Goal: Check status: Check status

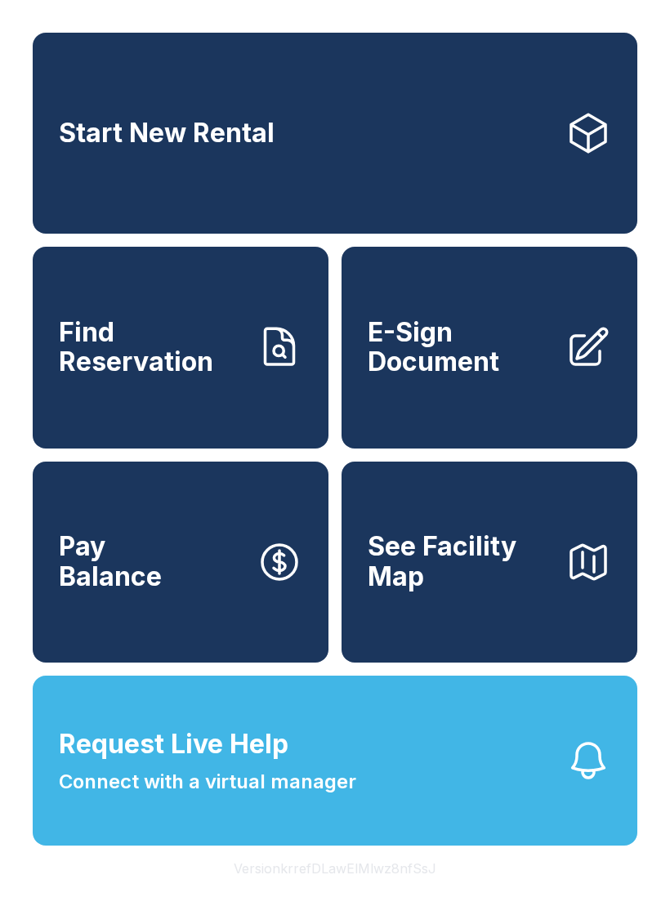
scroll to position [20, 0]
click at [123, 789] on span "Connect with a virtual manager" at bounding box center [207, 781] width 297 height 29
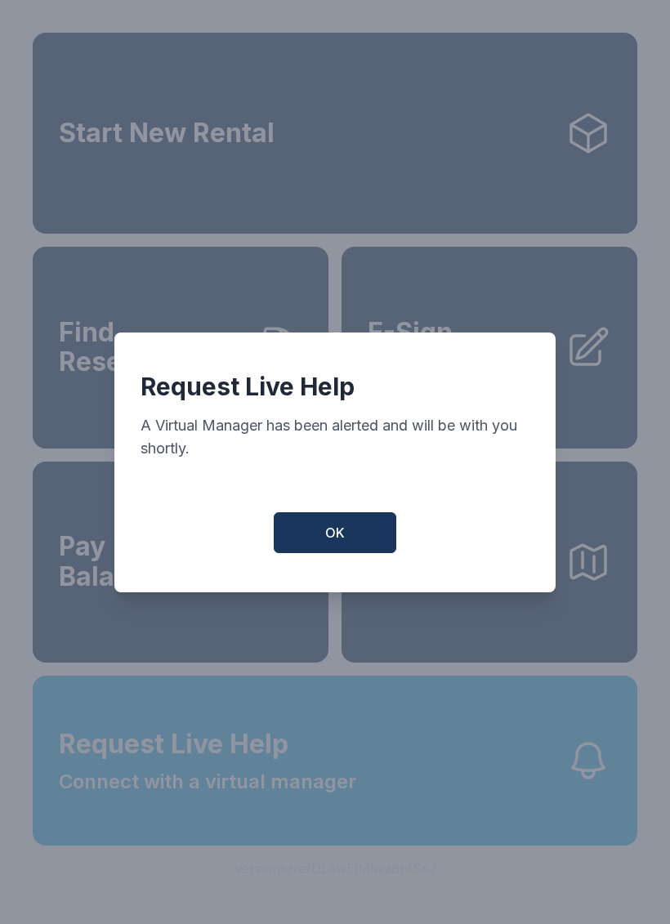
click at [279, 544] on button "OK" at bounding box center [335, 532] width 123 height 41
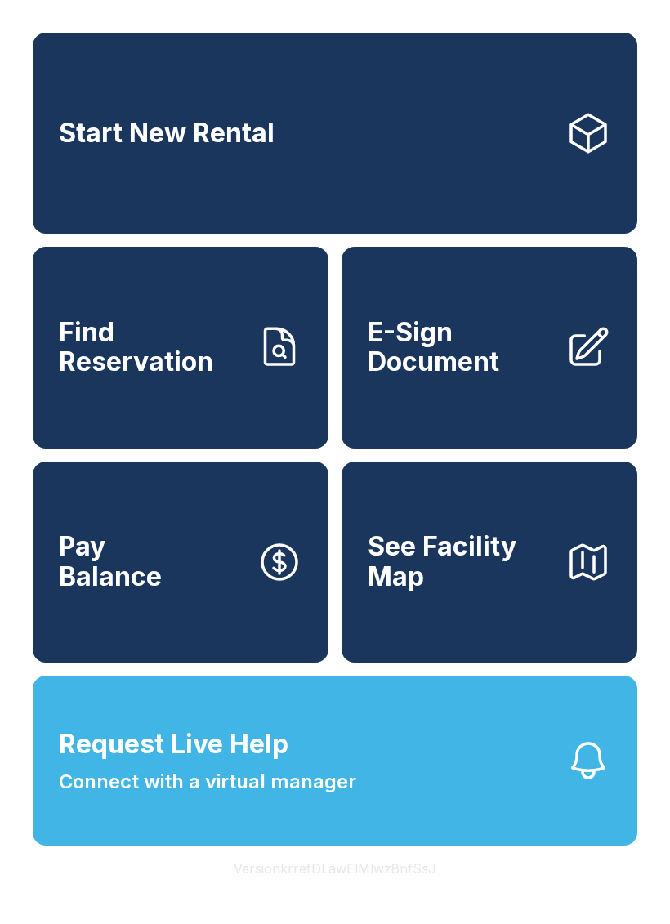
click at [169, 756] on span "Request Live Help" at bounding box center [174, 744] width 230 height 39
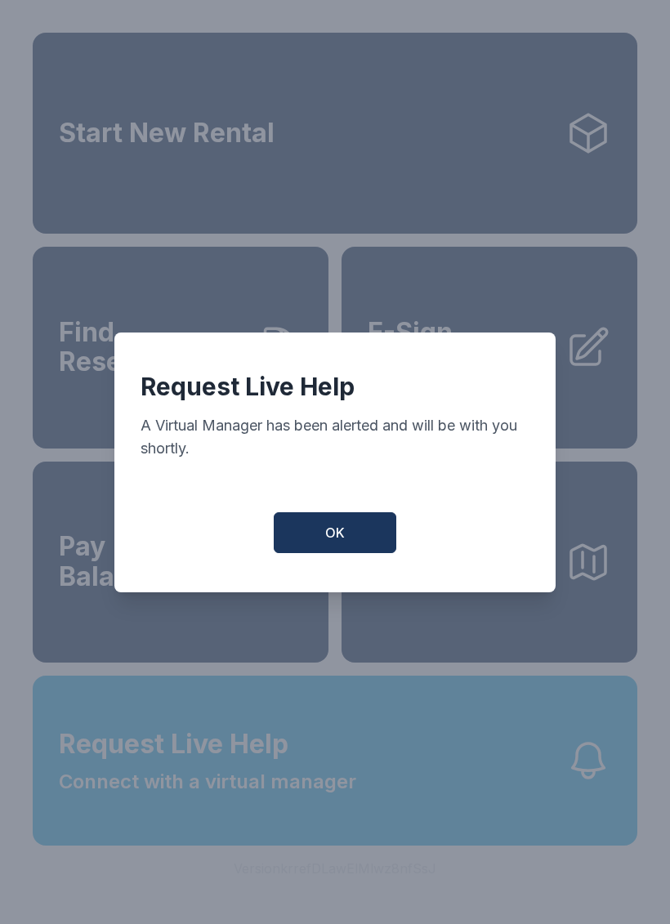
click at [346, 579] on div "Request Live Help A Virtual Manager has been alerted and will be with you short…" at bounding box center [334, 462] width 441 height 260
click at [319, 525] on button "OK" at bounding box center [335, 532] width 123 height 41
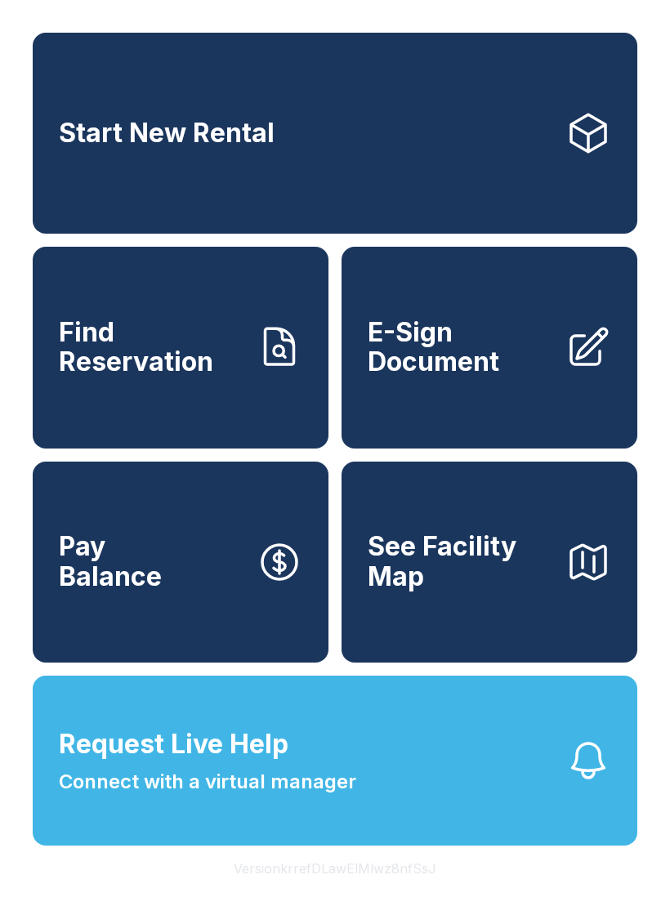
click at [433, 793] on button "Request Live Help Connect with a virtual manager" at bounding box center [335, 761] width 605 height 170
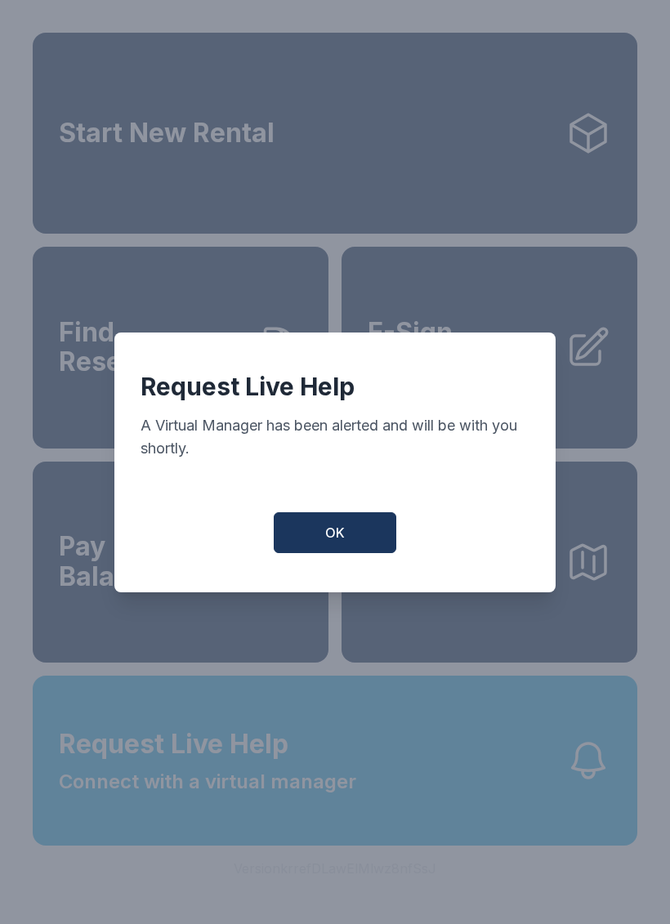
click at [344, 524] on button "OK" at bounding box center [335, 532] width 123 height 41
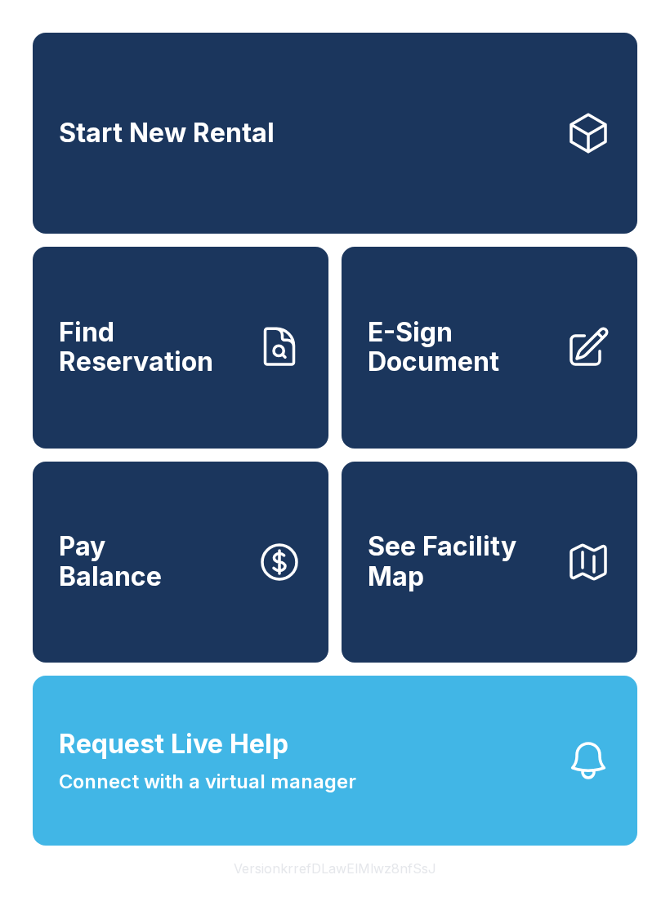
click at [506, 352] on span "E-Sign Document" at bounding box center [460, 348] width 185 height 60
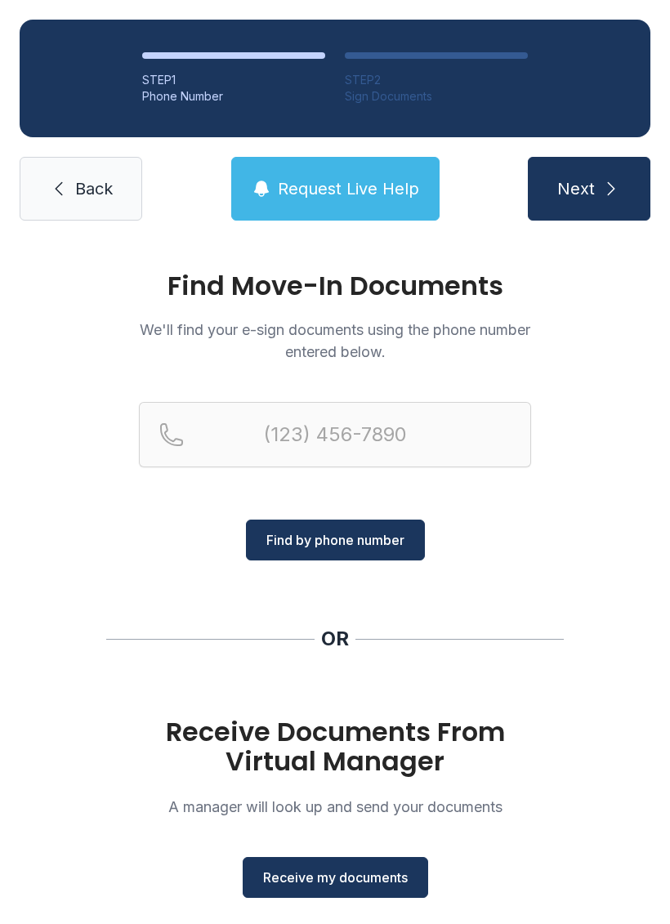
click at [294, 198] on span "Request Live Help" at bounding box center [348, 188] width 141 height 23
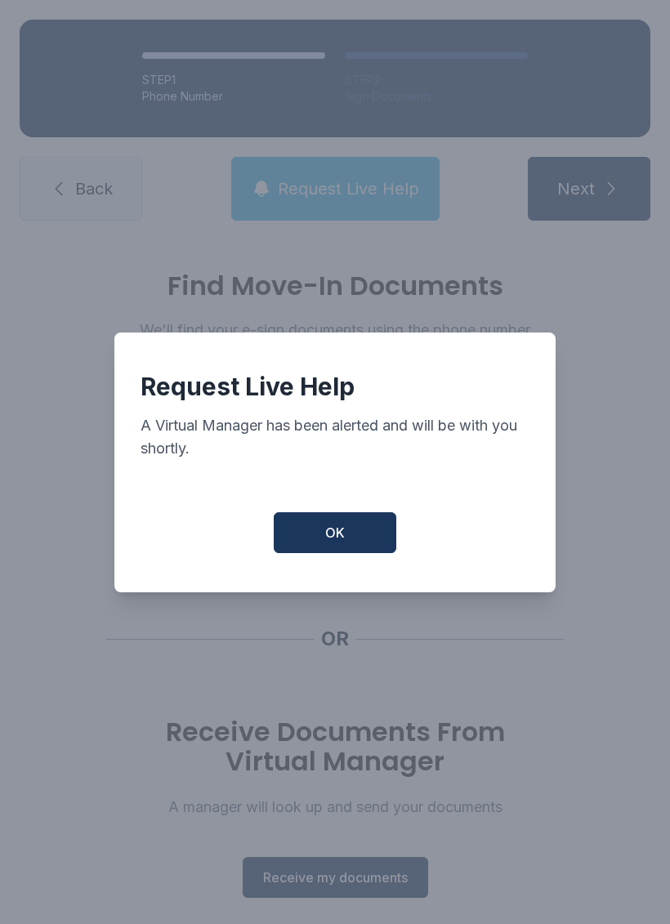
click at [372, 553] on button "OK" at bounding box center [335, 532] width 123 height 41
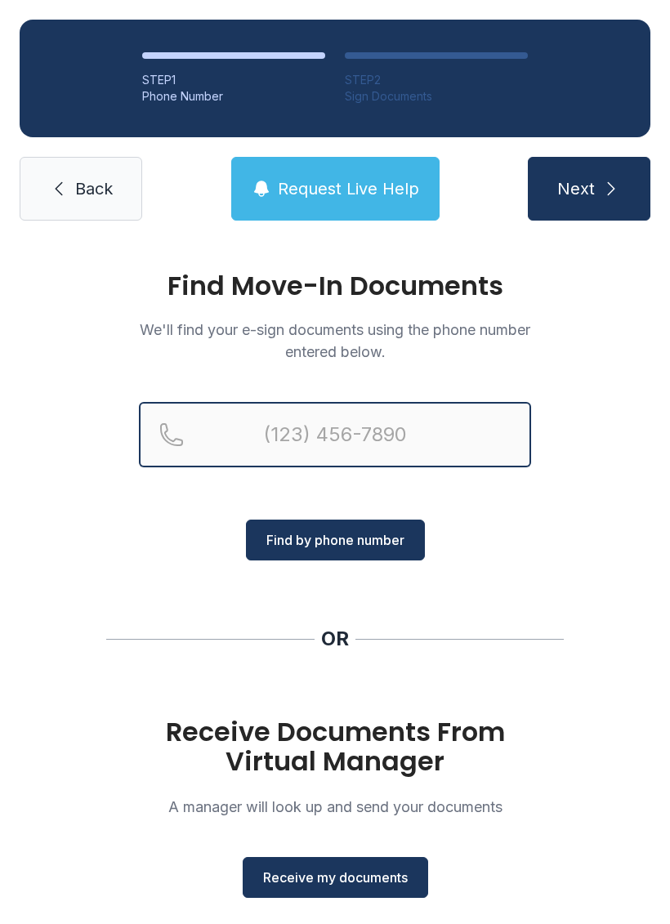
click at [399, 417] on input "Reservation phone number" at bounding box center [335, 434] width 392 height 65
type input "[PHONE_NUMBER]"
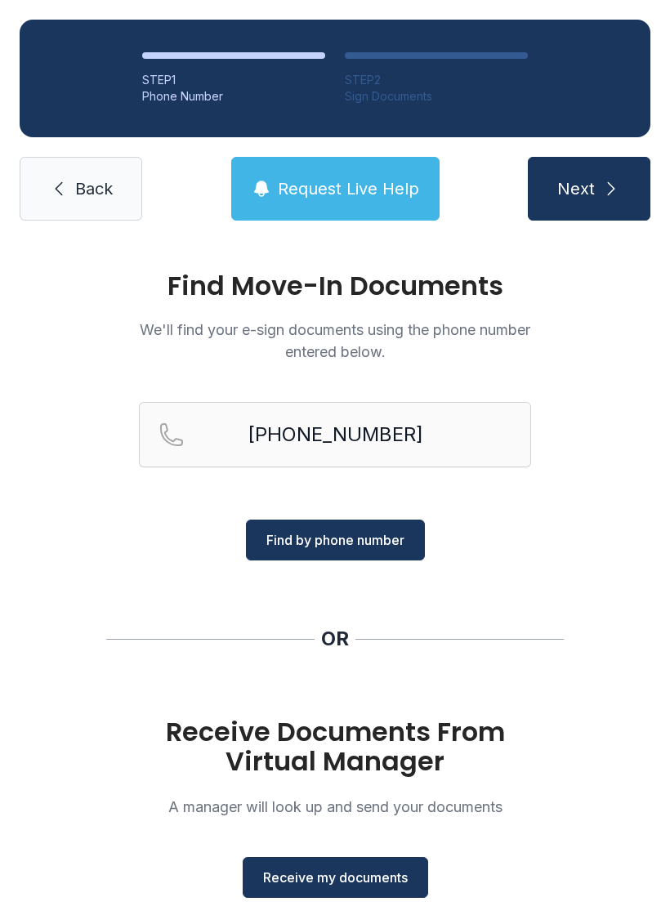
click at [599, 188] on button "Next" at bounding box center [589, 189] width 123 height 64
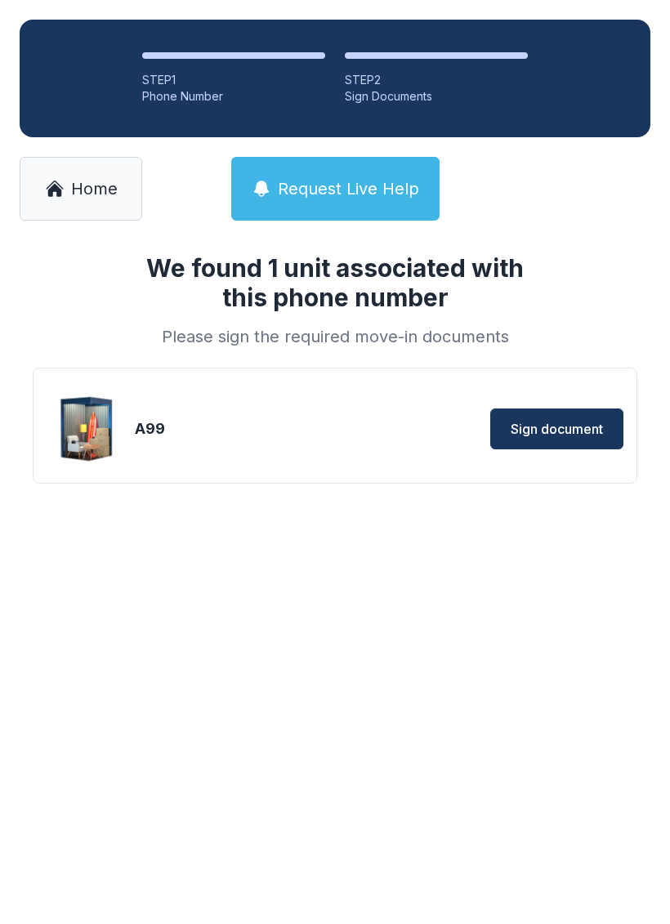
click at [262, 423] on div "A99" at bounding box center [233, 428] width 196 height 23
click at [156, 426] on div "A99" at bounding box center [233, 428] width 196 height 23
click at [77, 178] on span "Home" at bounding box center [94, 188] width 47 height 23
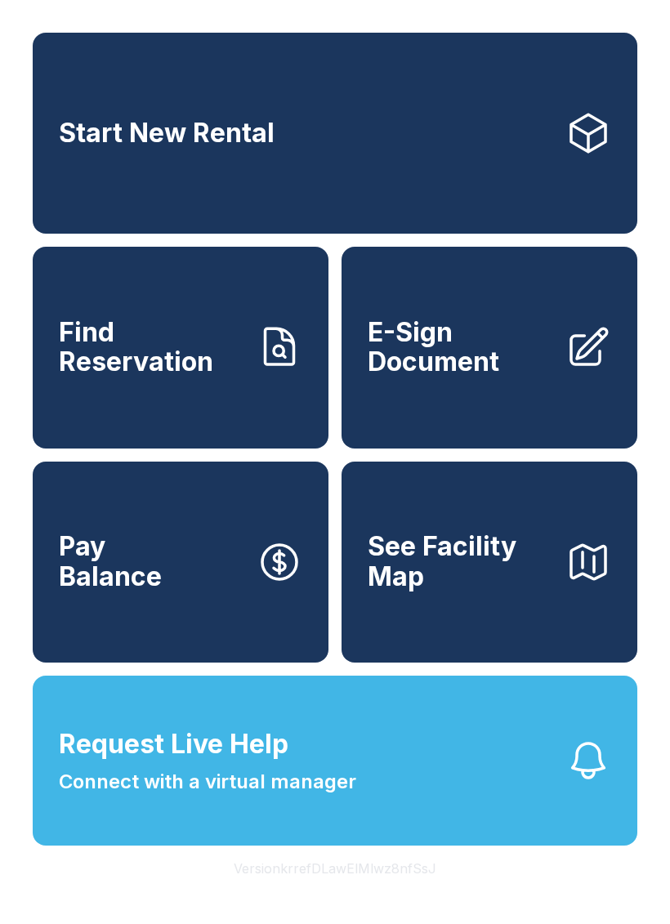
click at [60, 797] on span "Connect with a virtual manager" at bounding box center [207, 781] width 297 height 29
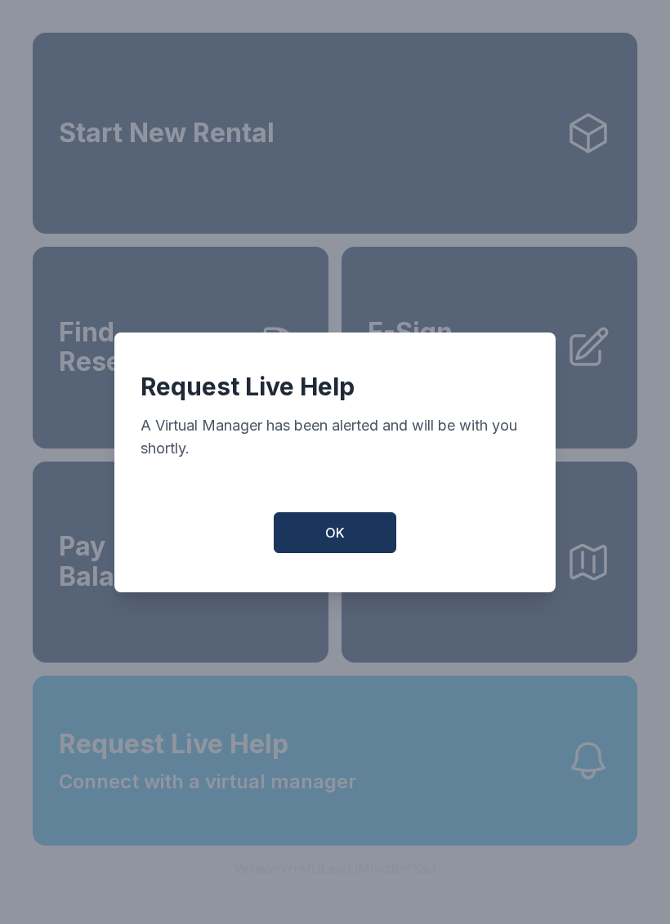
click at [306, 553] on button "OK" at bounding box center [335, 532] width 123 height 41
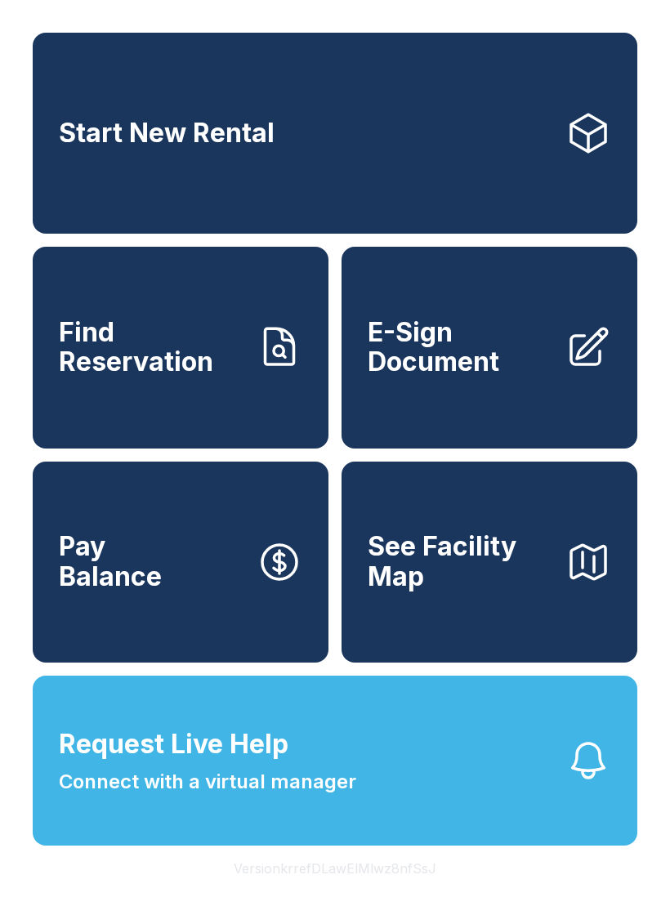
click at [104, 364] on span "Find Reservation" at bounding box center [151, 348] width 185 height 60
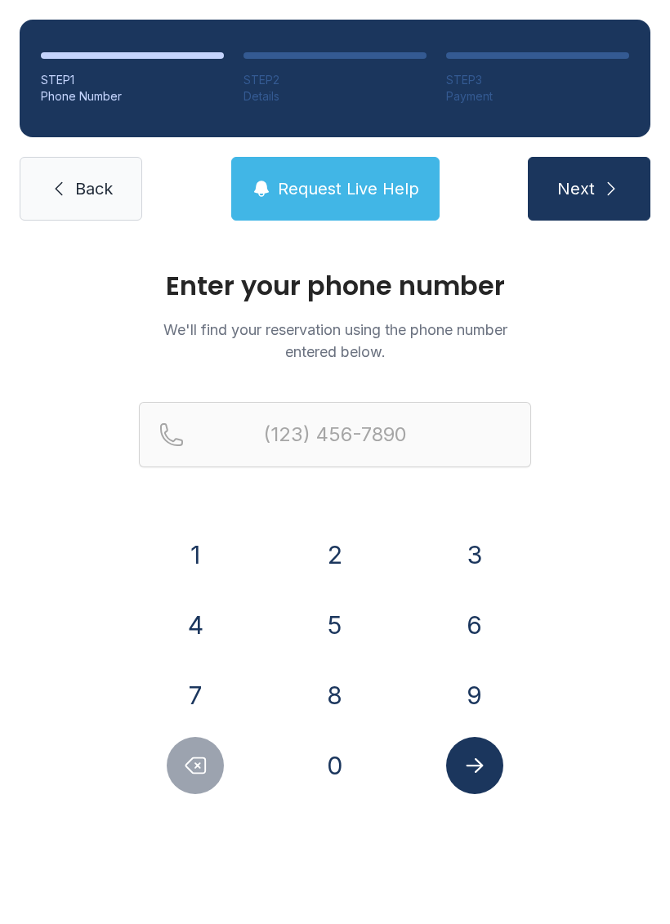
click at [192, 626] on button "4" at bounding box center [195, 624] width 57 height 57
click at [192, 676] on button "7" at bounding box center [195, 695] width 57 height 57
click at [326, 679] on button "8" at bounding box center [334, 695] width 57 height 57
click at [203, 688] on button "7" at bounding box center [195, 695] width 57 height 57
click at [201, 547] on button "1" at bounding box center [195, 554] width 57 height 57
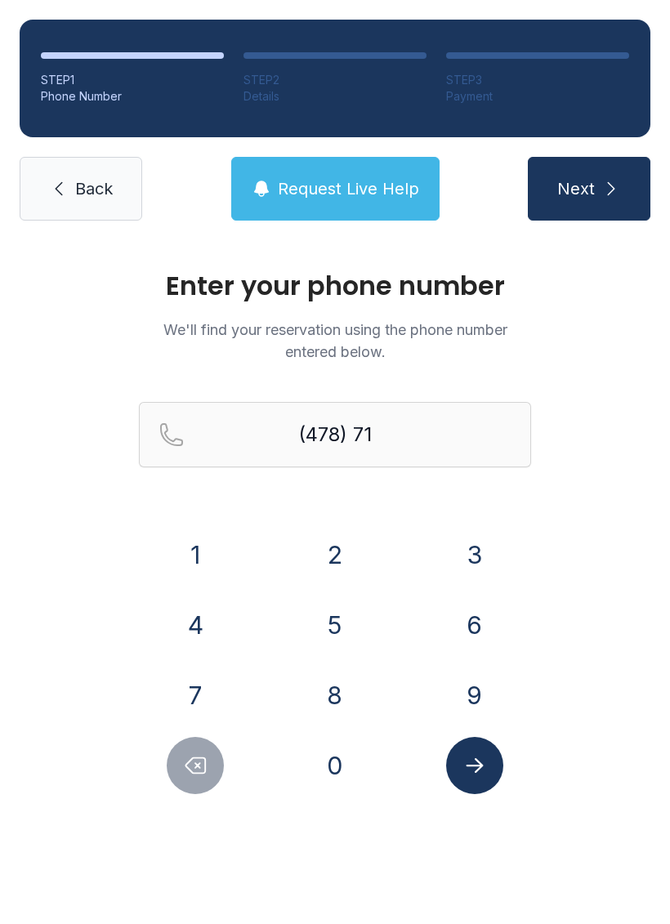
click at [196, 618] on button "4" at bounding box center [195, 624] width 57 height 57
click at [471, 691] on button "9" at bounding box center [474, 695] width 57 height 57
click at [340, 629] on button "5" at bounding box center [334, 624] width 57 height 57
click at [468, 549] on button "3" at bounding box center [474, 554] width 57 height 57
click at [195, 556] on button "1" at bounding box center [195, 554] width 57 height 57
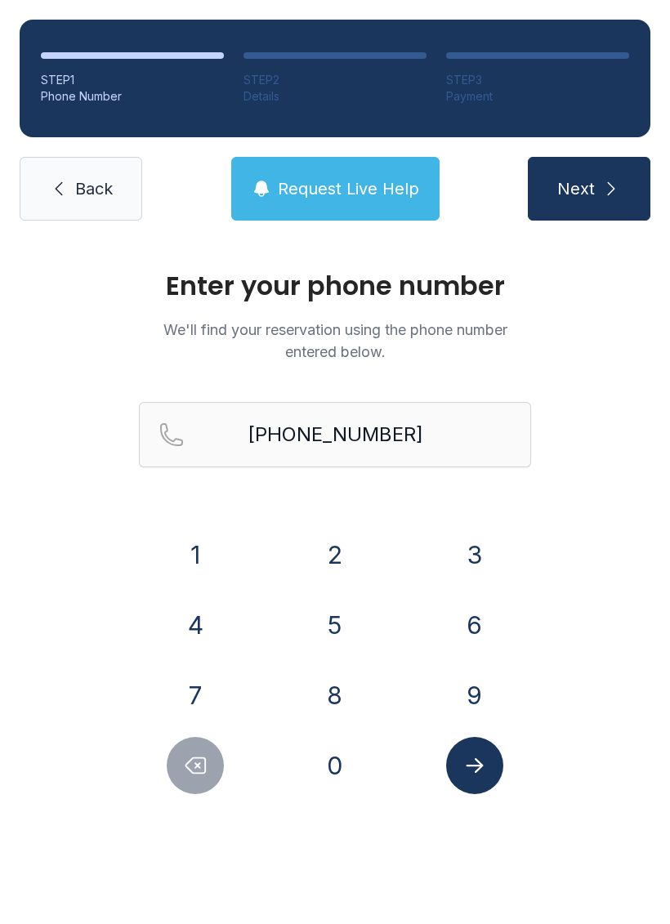
click at [471, 763] on icon "Submit lookup form" at bounding box center [474, 765] width 25 height 25
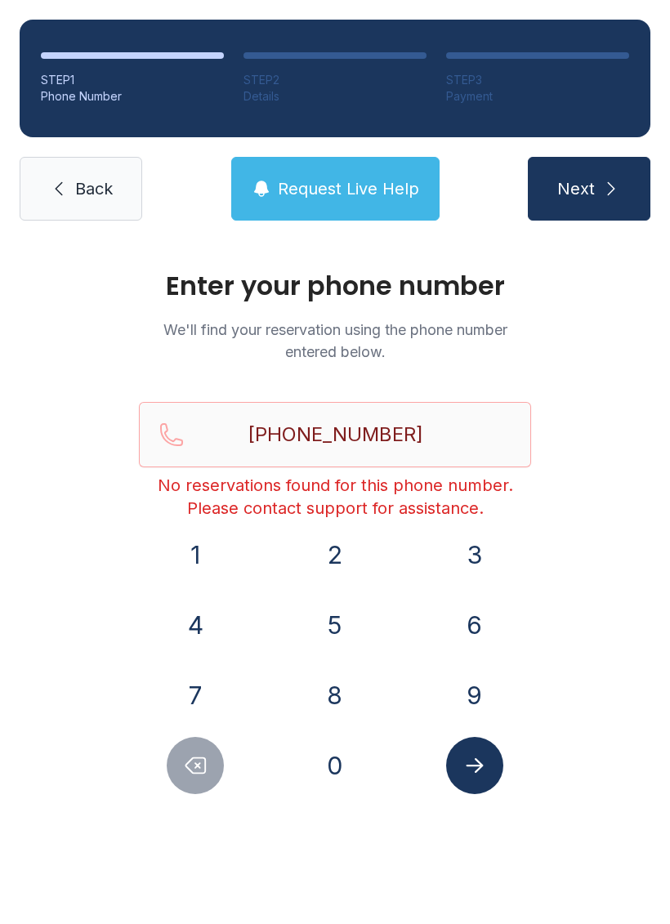
click at [297, 190] on span "Request Live Help" at bounding box center [348, 188] width 141 height 23
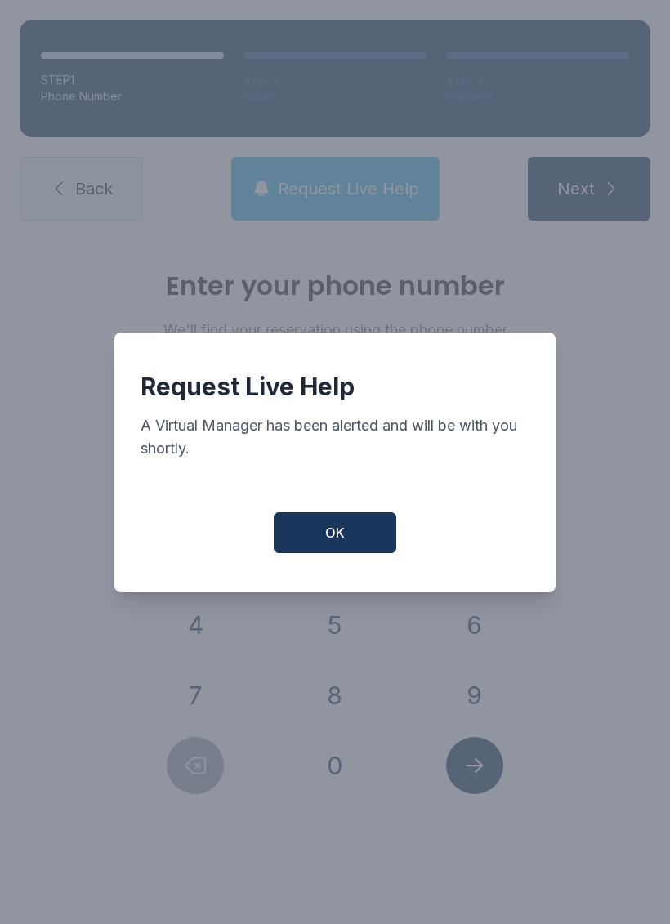
click at [304, 553] on button "OK" at bounding box center [335, 532] width 123 height 41
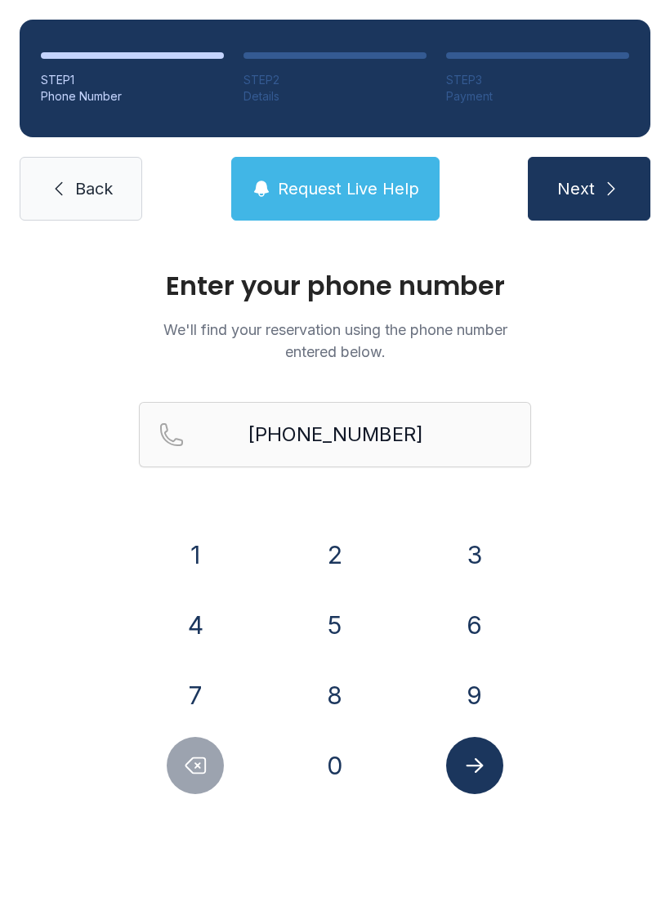
click at [199, 769] on icon "Delete number" at bounding box center [195, 765] width 25 height 25
type input "(478) 714-953"
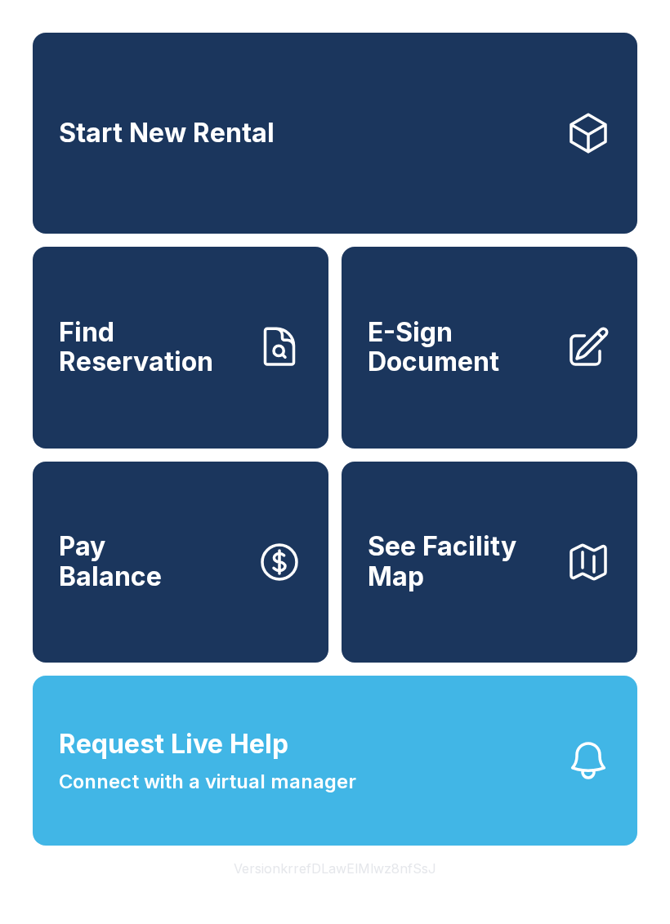
click at [141, 764] on span "Request Live Help" at bounding box center [174, 744] width 230 height 39
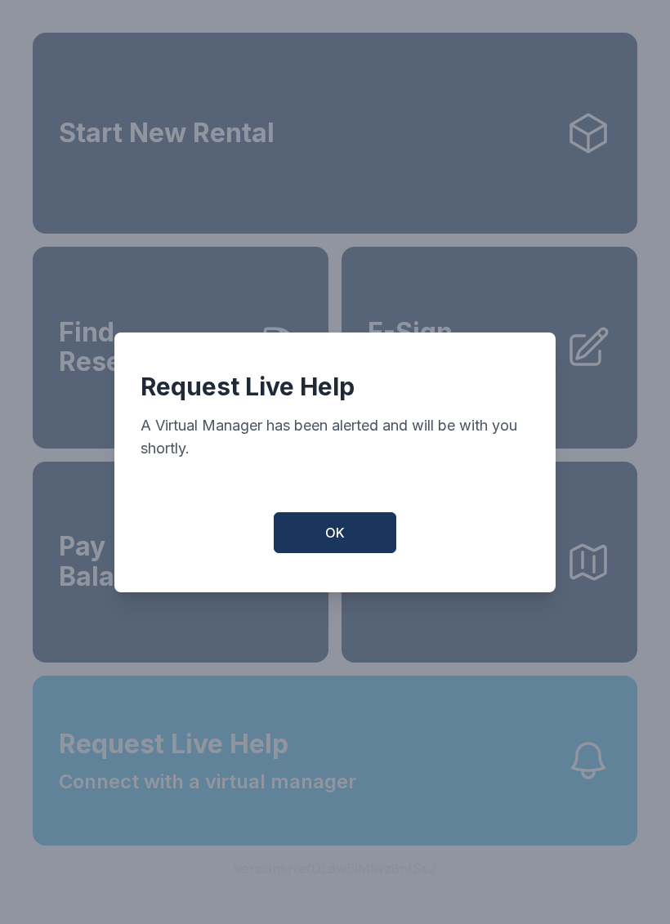
click at [334, 539] on span "OK" at bounding box center [335, 533] width 20 height 20
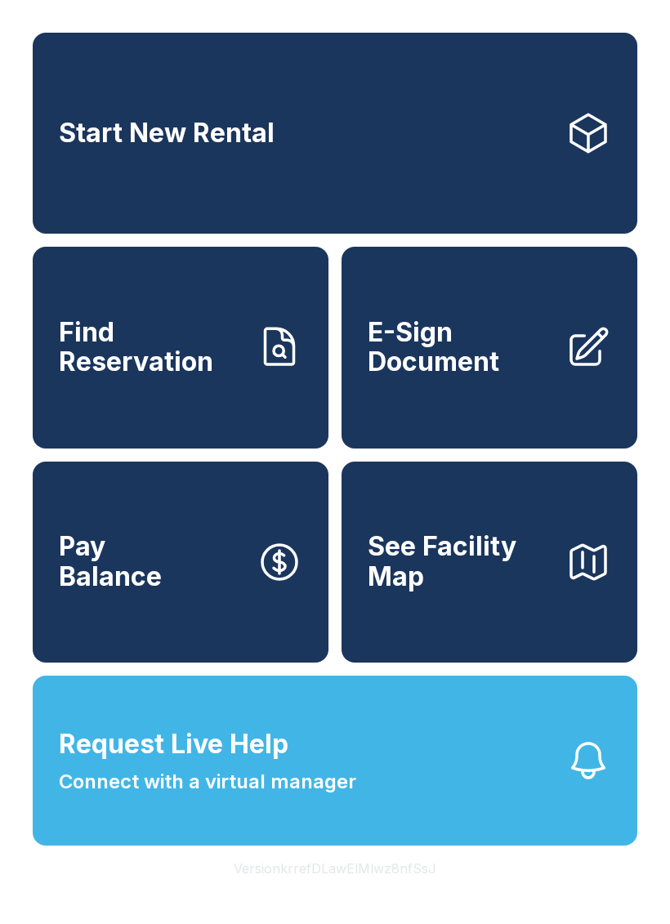
click at [92, 797] on span "Request Live Help Connect with a virtual manager" at bounding box center [207, 761] width 297 height 72
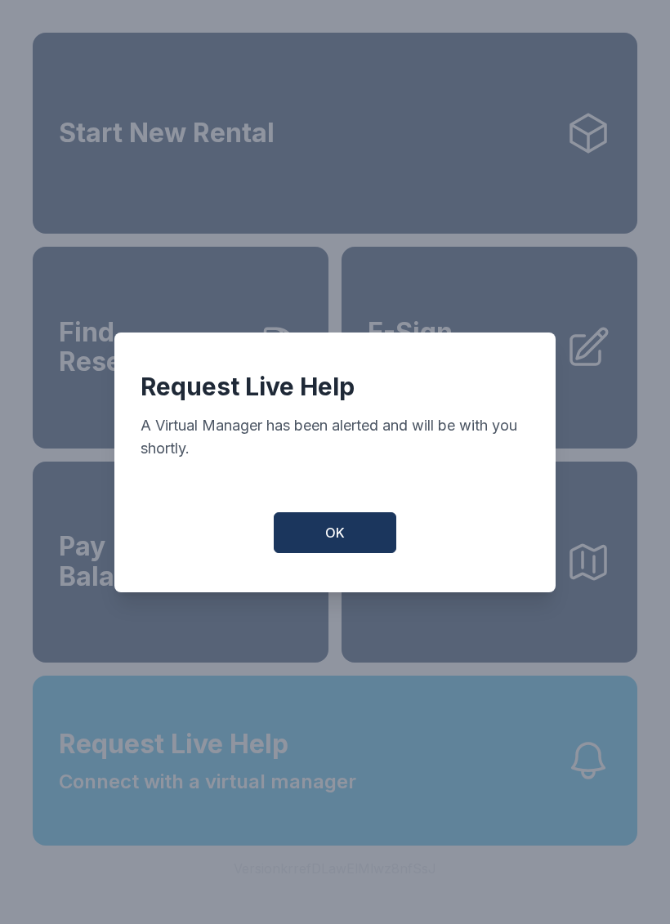
click at [291, 527] on button "OK" at bounding box center [335, 532] width 123 height 41
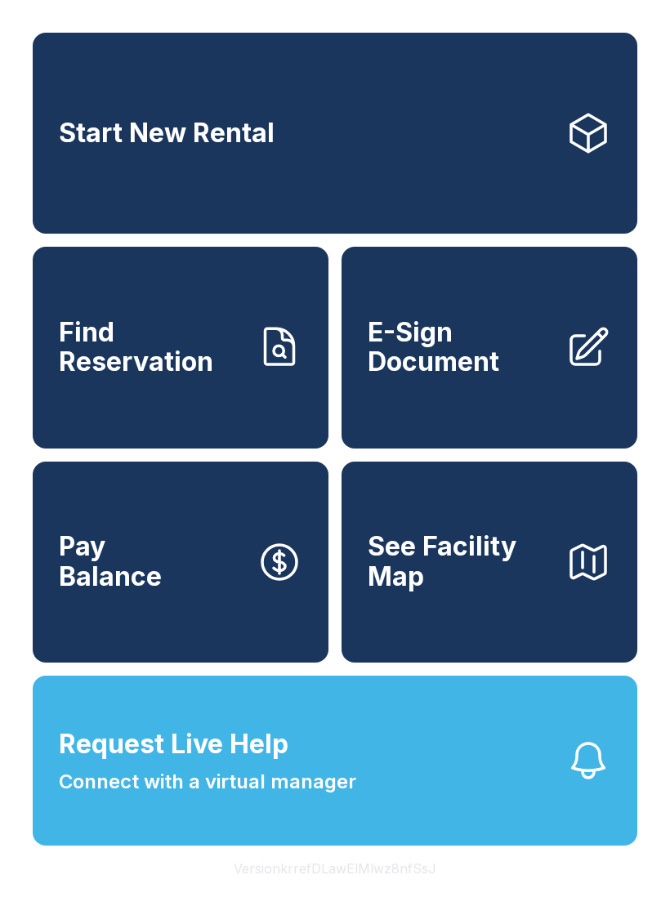
click at [289, 772] on span "Request Live Help Connect with a virtual manager" at bounding box center [207, 761] width 297 height 72
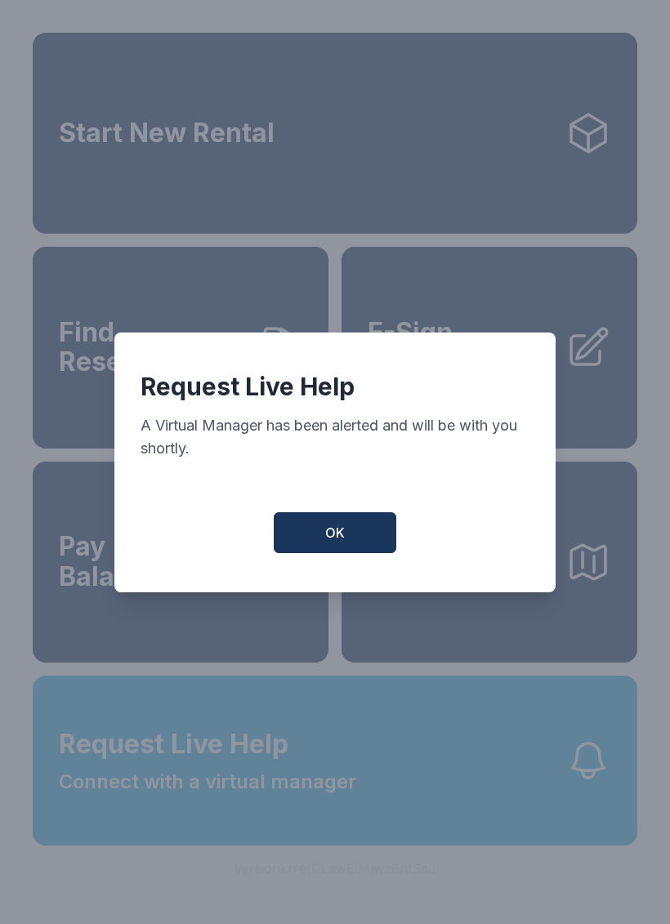
click at [315, 528] on button "OK" at bounding box center [335, 532] width 123 height 41
